Goal: Information Seeking & Learning: Learn about a topic

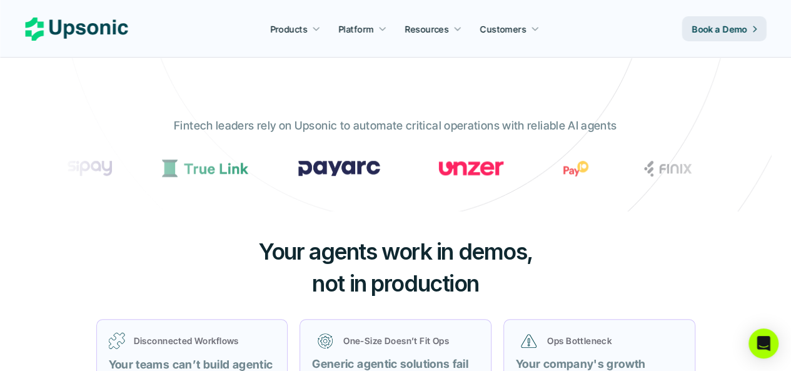
scroll to position [312, 0]
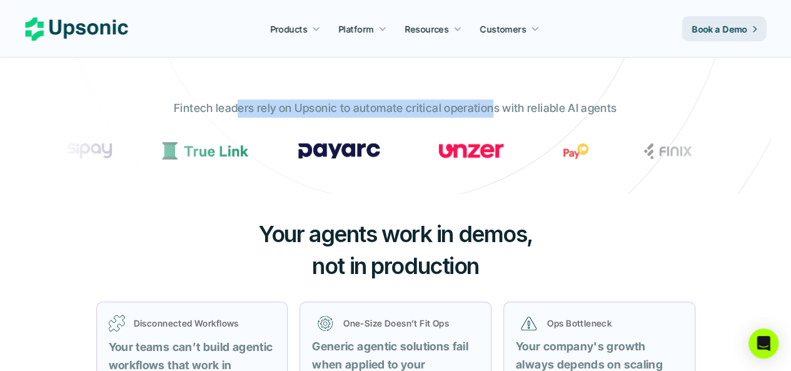
drag, startPoint x: 251, startPoint y: 106, endPoint x: 507, endPoint y: 106, distance: 256.2
click at [507, 106] on p "Fintech leaders rely on Upsonic to automate critical operations with reliable A…" at bounding box center [395, 108] width 442 height 18
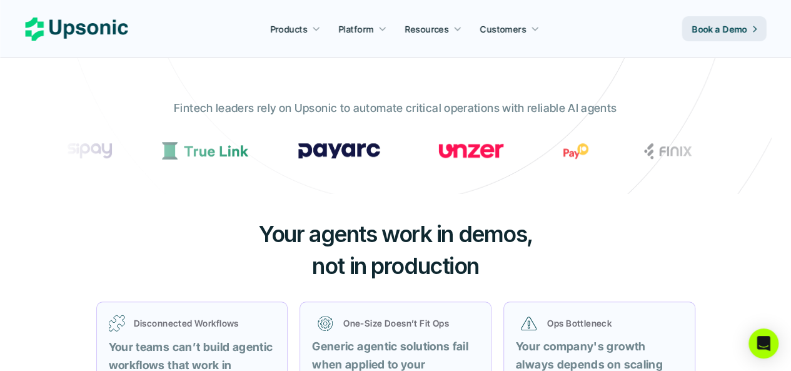
click at [521, 107] on p "Fintech leaders rely on Upsonic to automate critical operations with reliable A…" at bounding box center [395, 108] width 442 height 18
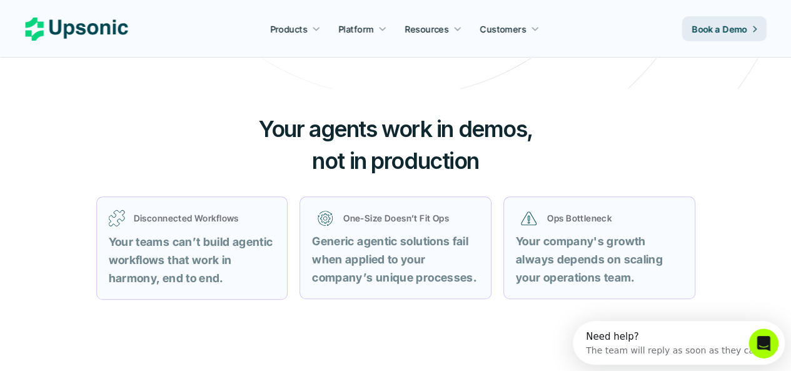
scroll to position [437, 0]
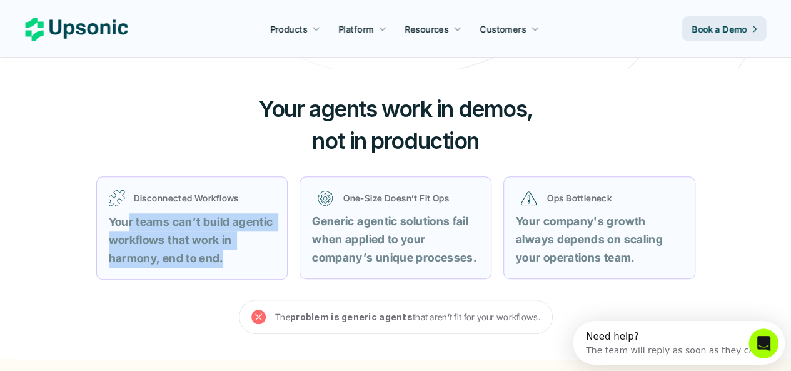
drag, startPoint x: 132, startPoint y: 218, endPoint x: 227, endPoint y: 259, distance: 103.6
click at [227, 259] on p "Your teams can’t build agentic workflows that work in harmony, end to end." at bounding box center [192, 240] width 167 height 54
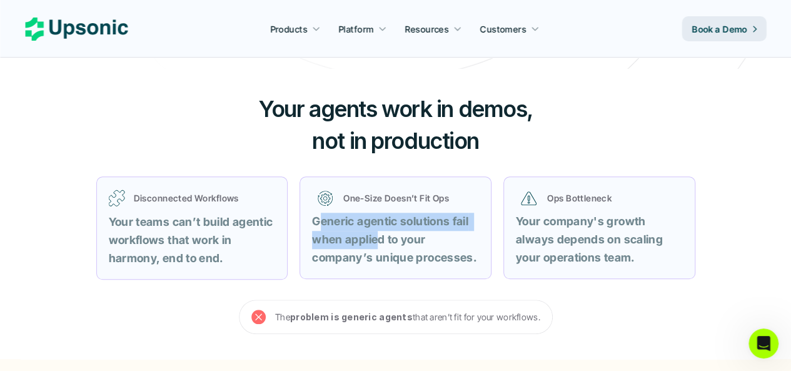
drag, startPoint x: 321, startPoint y: 217, endPoint x: 437, endPoint y: 252, distance: 121.6
click at [386, 249] on p "Generic agentic solutions fail when applied to your company’s unique processes." at bounding box center [395, 239] width 167 height 54
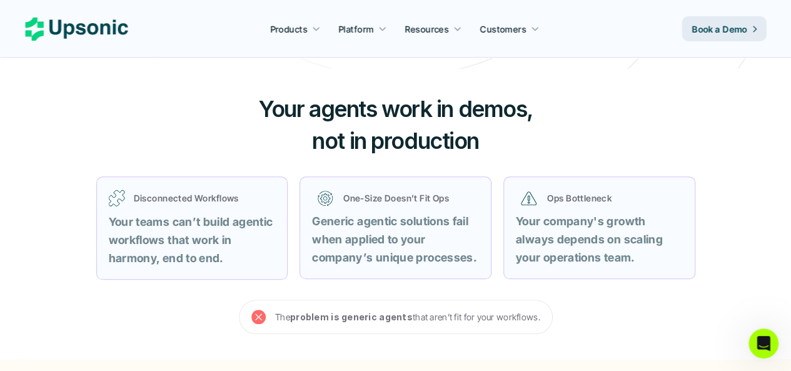
click at [444, 252] on strong "Generic agentic solutions fail when applied to your company’s unique processes." at bounding box center [394, 238] width 164 height 49
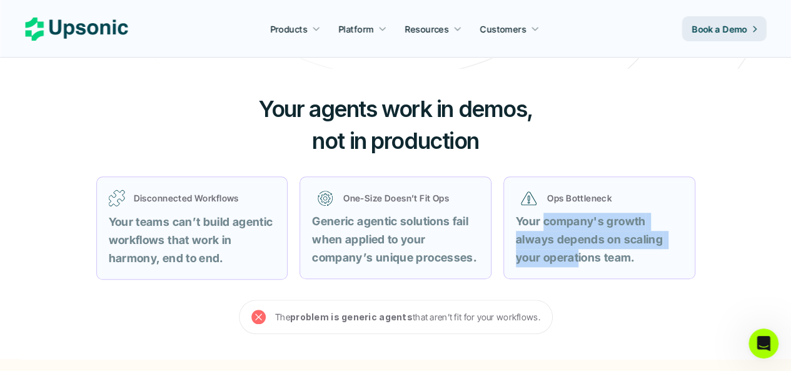
drag, startPoint x: 545, startPoint y: 223, endPoint x: 591, endPoint y: 264, distance: 61.5
click at [581, 264] on strong "Your company's growth always depends on scaling your operations team." at bounding box center [590, 238] width 149 height 49
click at [601, 264] on p "Your company's growth always depends on scaling your operations team." at bounding box center [599, 239] width 167 height 54
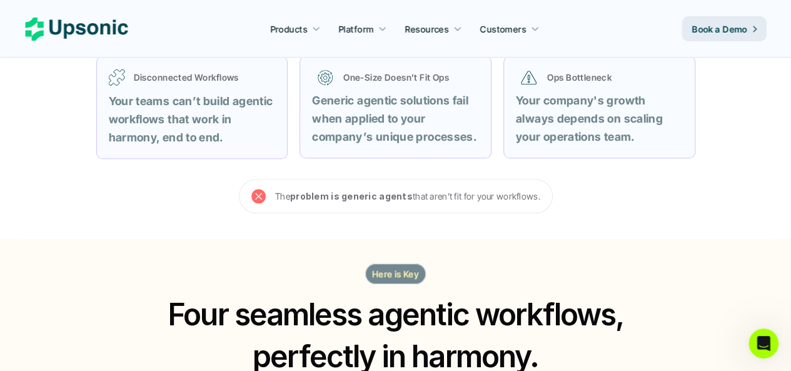
scroll to position [562, 0]
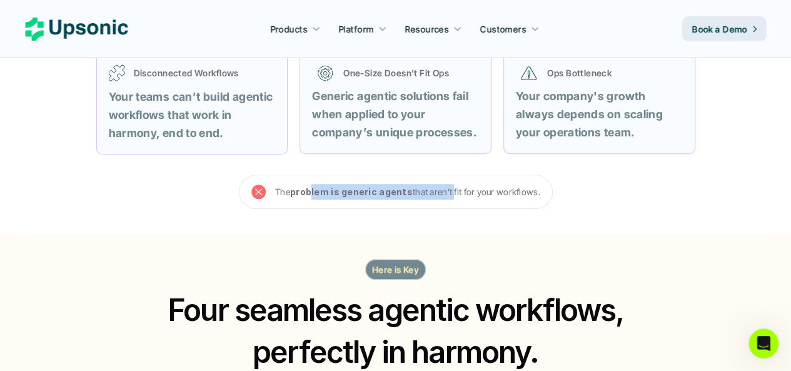
drag, startPoint x: 342, startPoint y: 186, endPoint x: 464, endPoint y: 196, distance: 122.3
click at [462, 196] on p "The problem is generic agents that aren’t fit for your workflows." at bounding box center [407, 192] width 265 height 16
click at [475, 196] on p "The problem is generic agents that aren’t fit for your workflows." at bounding box center [407, 192] width 265 height 16
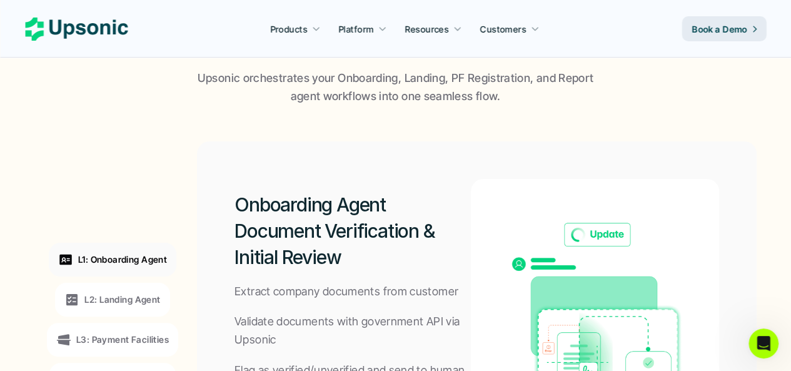
scroll to position [1000, 0]
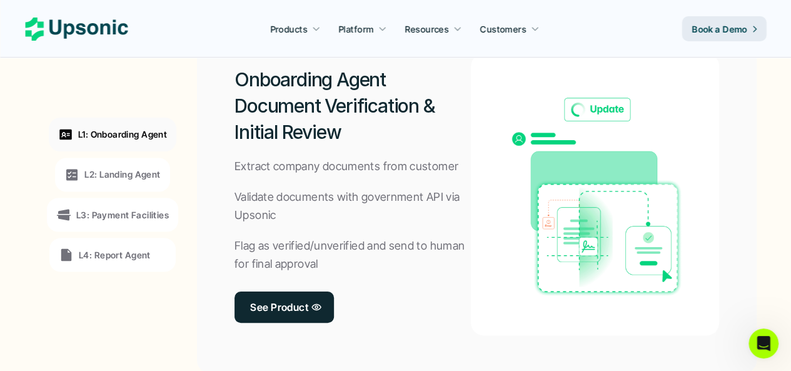
click at [120, 186] on div "L2: Landing Agent" at bounding box center [112, 174] width 114 height 34
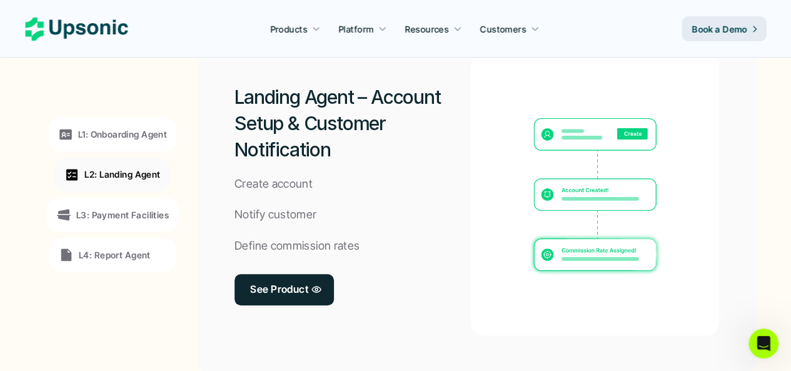
click at [125, 219] on p "L3: Payment Facilities" at bounding box center [122, 213] width 92 height 13
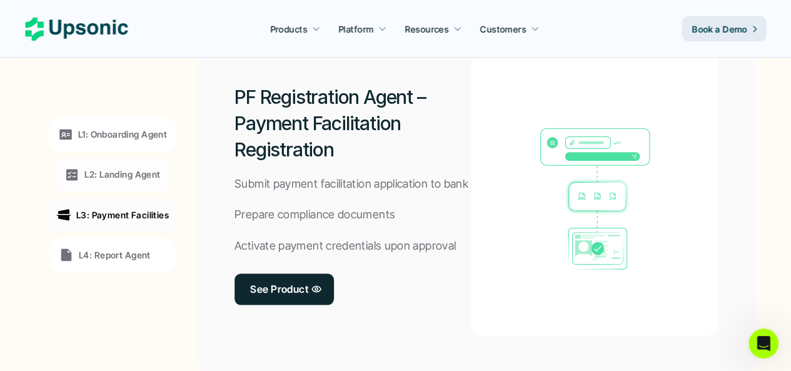
click at [124, 243] on div "L4: Report Agent" at bounding box center [112, 254] width 126 height 34
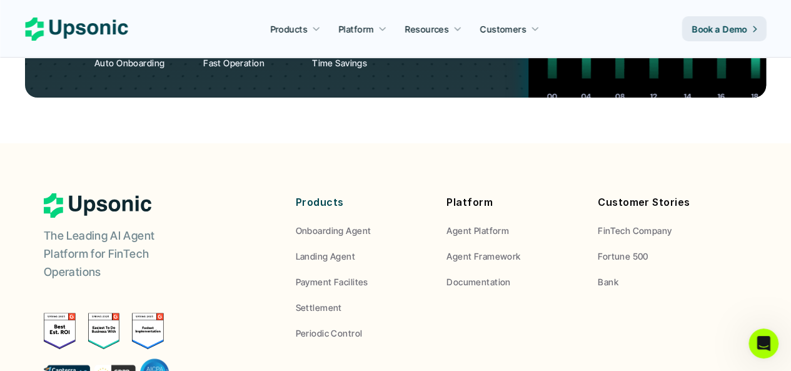
scroll to position [4680, 0]
